Goal: Task Accomplishment & Management: Use online tool/utility

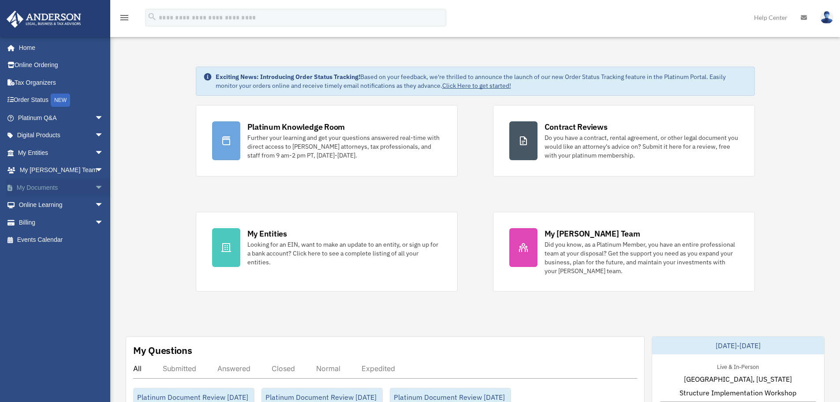
click at [52, 185] on link "My Documents arrow_drop_down" at bounding box center [61, 188] width 111 height 18
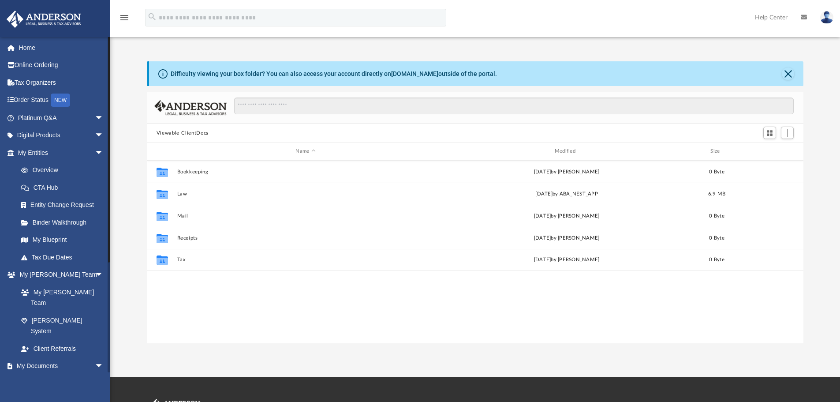
scroll to position [194, 650]
click at [42, 374] on link "Box" at bounding box center [64, 383] width 104 height 18
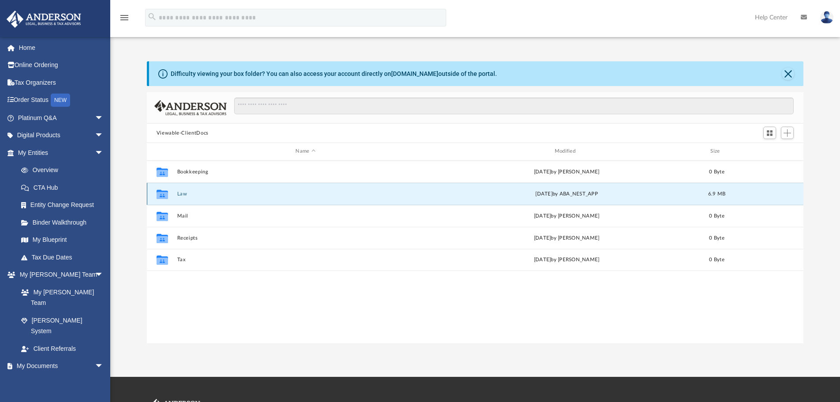
click at [195, 197] on button "Law" at bounding box center [305, 194] width 257 height 6
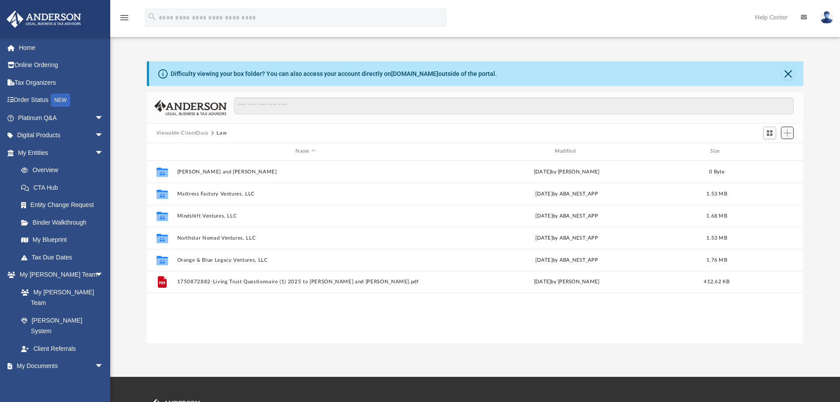
click at [789, 130] on span "Add" at bounding box center [786, 132] width 7 height 7
click at [775, 151] on li "Upload" at bounding box center [775, 150] width 28 height 9
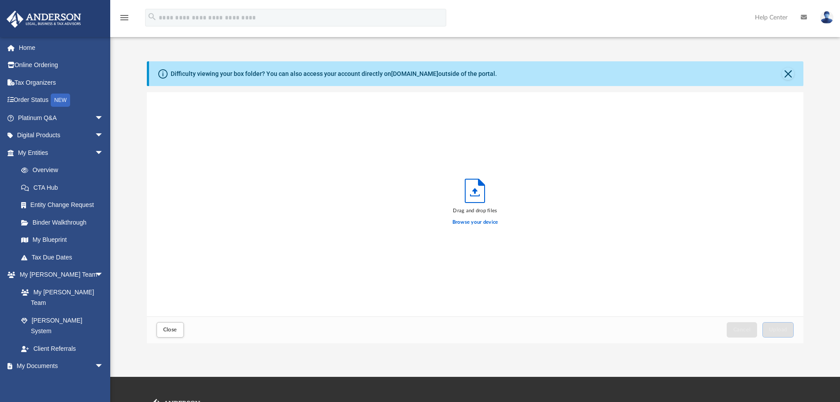
scroll to position [217, 650]
click at [458, 220] on label "Browse your device" at bounding box center [475, 222] width 46 height 8
click at [0, 0] on input "Browse your device" at bounding box center [0, 0] width 0 height 0
click at [774, 331] on span "Upload" at bounding box center [778, 329] width 19 height 5
